Goal: Navigation & Orientation: Understand site structure

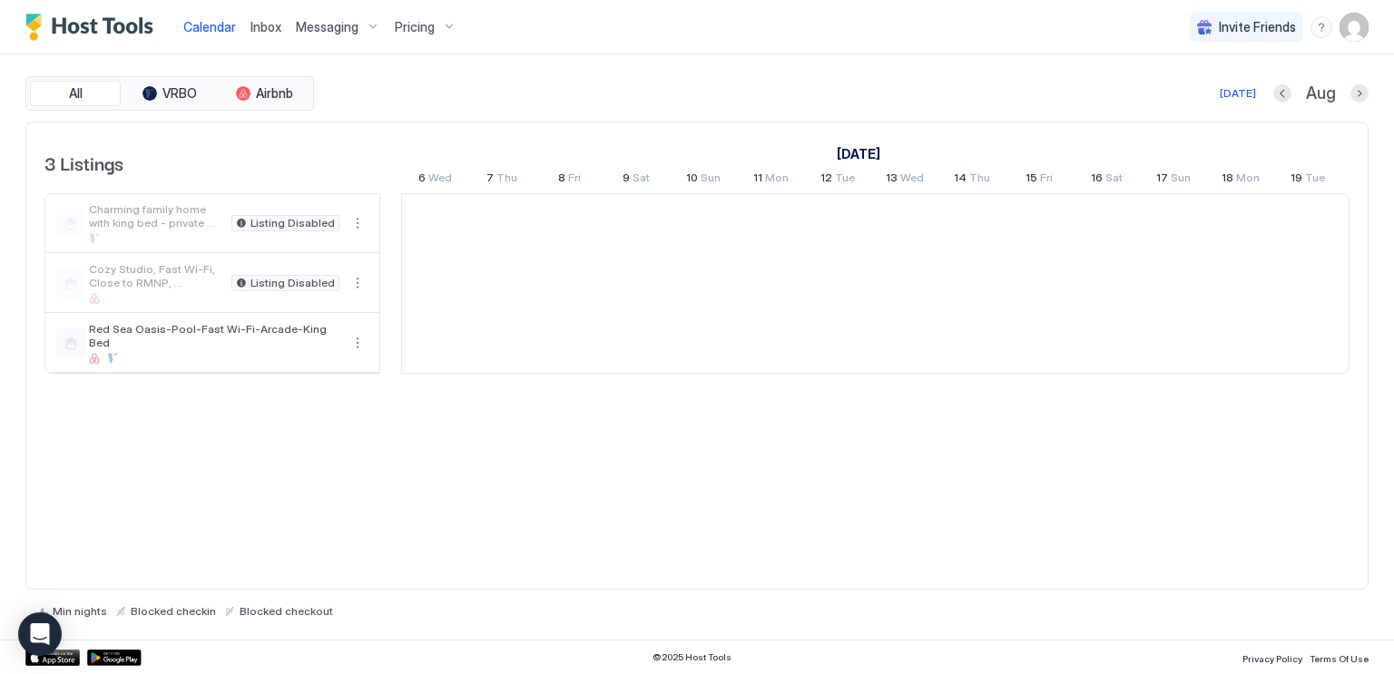
scroll to position [0, 1008]
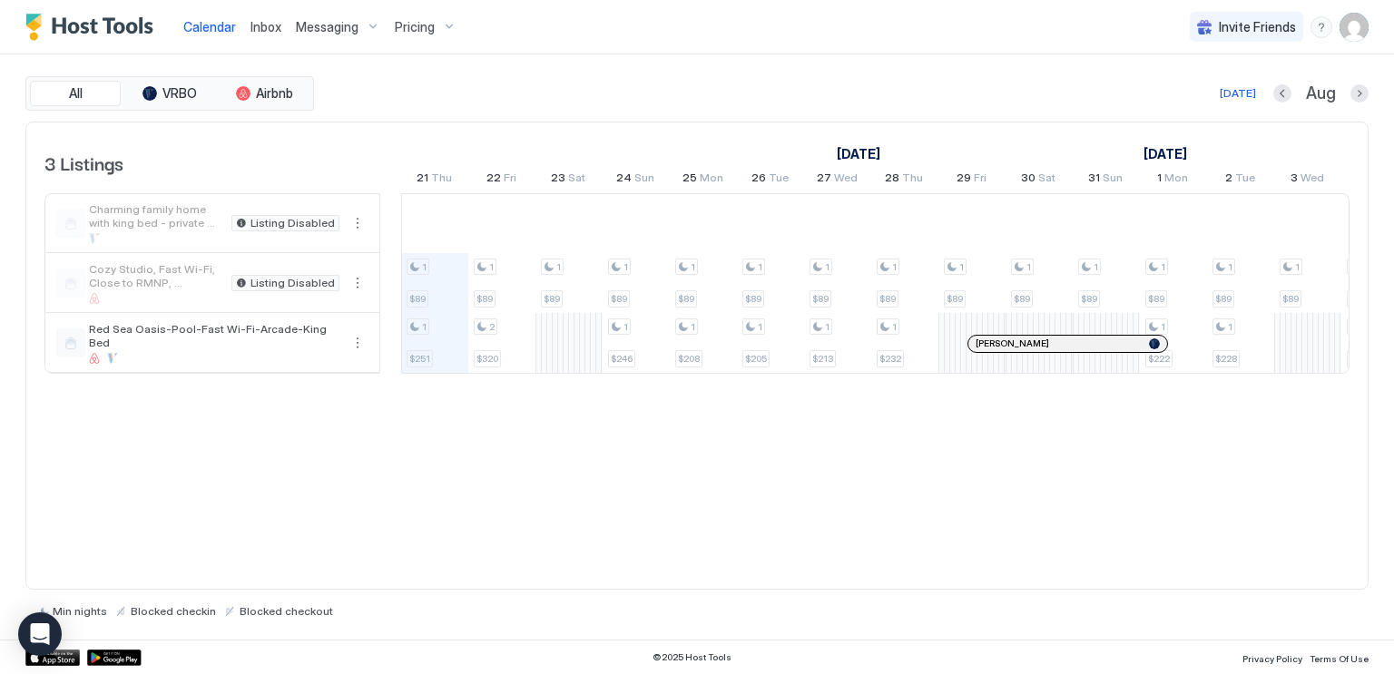
click at [437, 68] on div "All VRBO Airbnb [DATE] [DATE] Listings [DATE] [DATE] 6 Wed 7 Thu 8 Fri 9 Sat 10…" at bounding box center [696, 346] width 1343 height 585
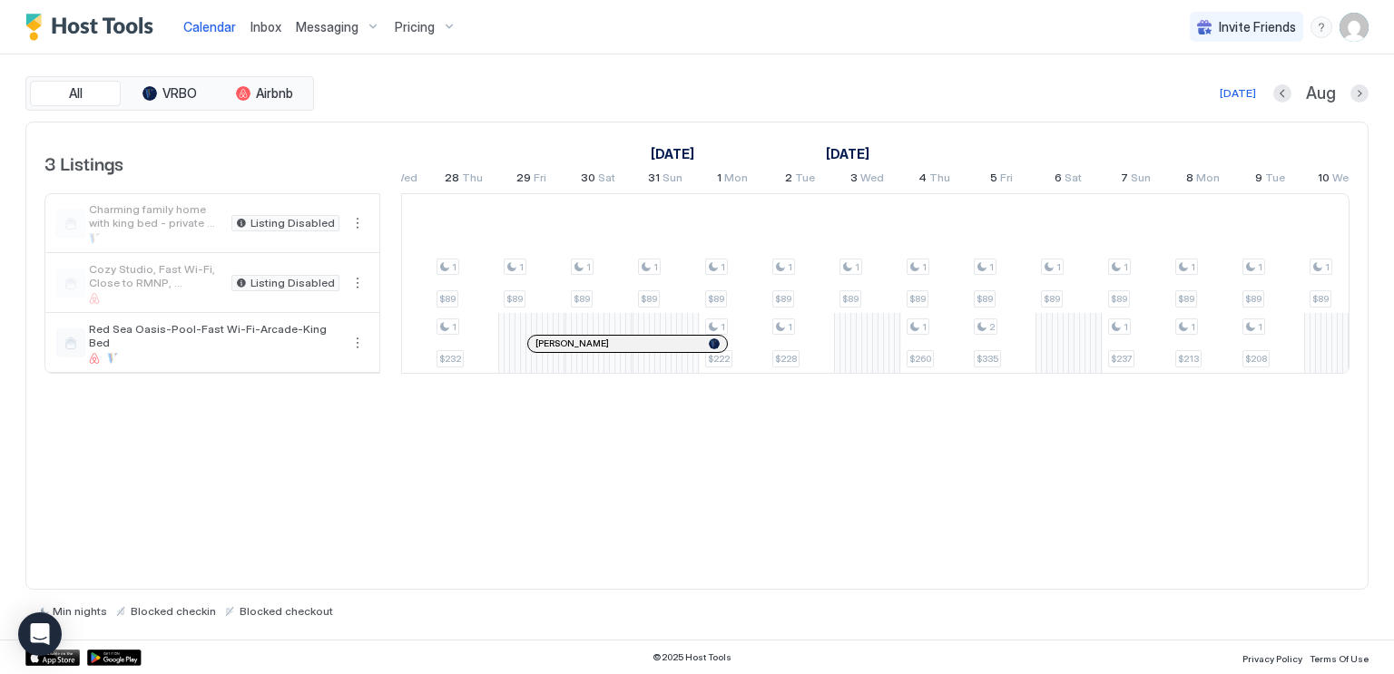
scroll to position [0, 1449]
click at [1069, 351] on div "1 $89 1 $251 1 $89 2 $320 1 $89 1 $89 1 $246 1 $89 1 $208 1 $89 1 $205 1 $89 1 …" at bounding box center [768, 283] width 3627 height 179
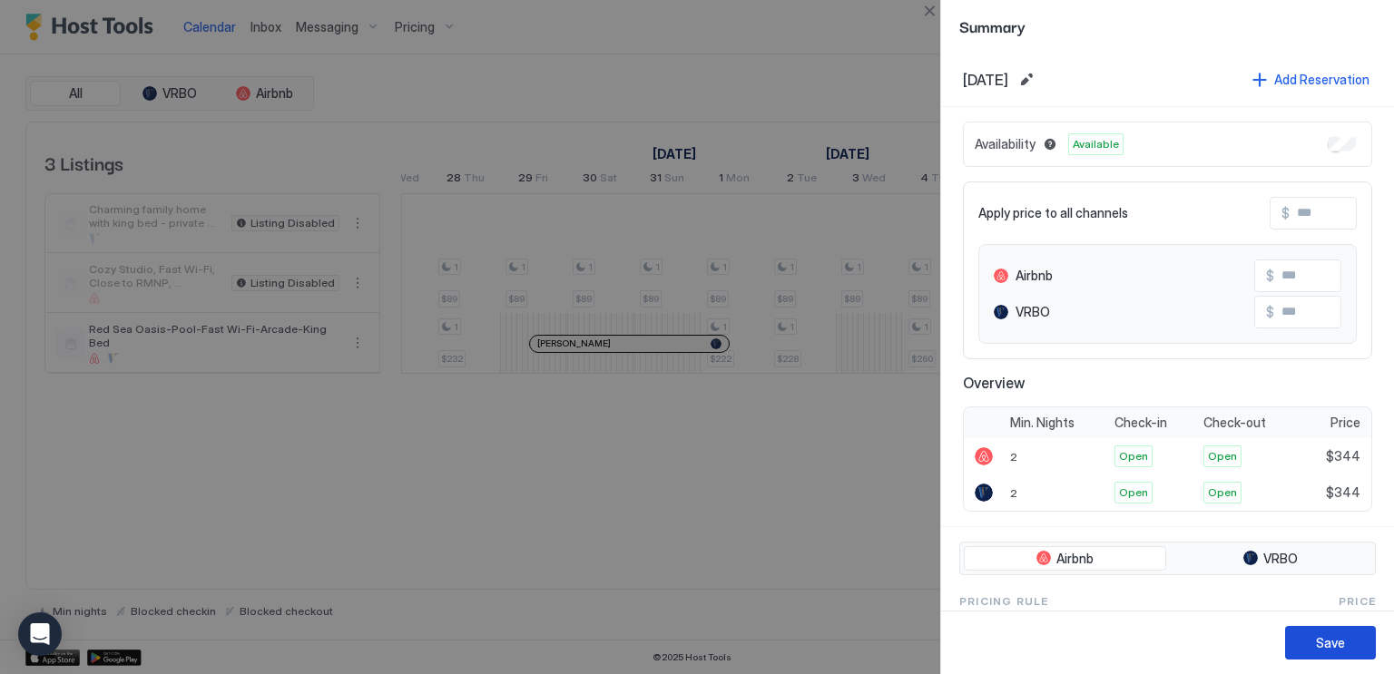
click at [1332, 642] on div "Save" at bounding box center [1330, 643] width 29 height 19
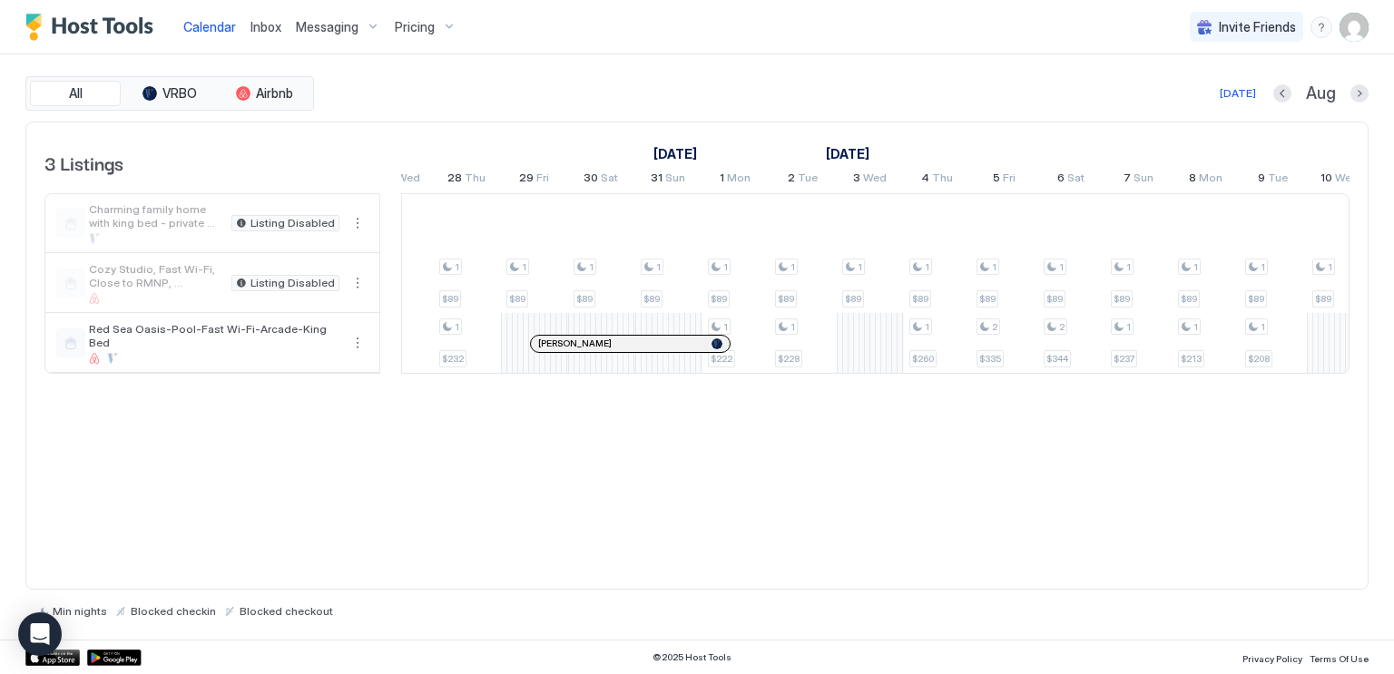
scroll to position [0, 1516]
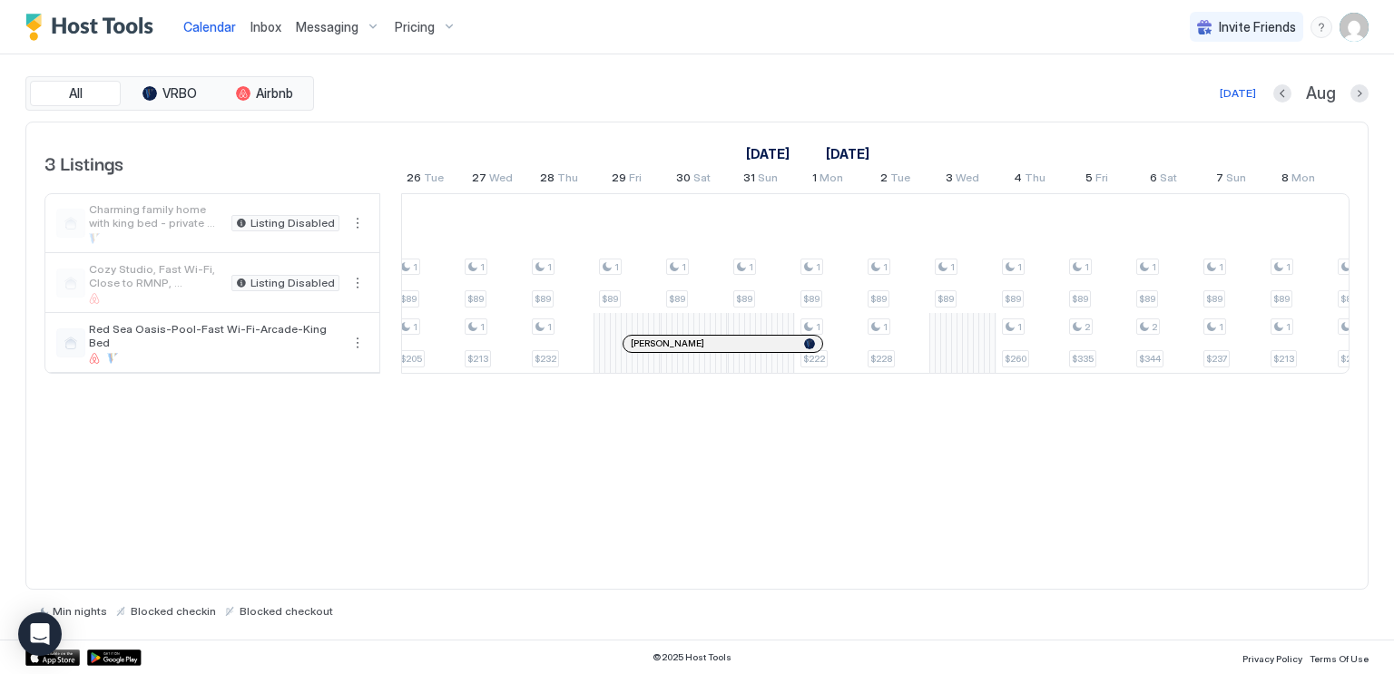
click at [401, 74] on div "All VRBO Airbnb [DATE] [DATE] Listings [DATE] [DATE] 6 Wed 7 Thu 8 Fri 9 Sat 10…" at bounding box center [696, 346] width 1343 height 585
